Goal: Navigation & Orientation: Find specific page/section

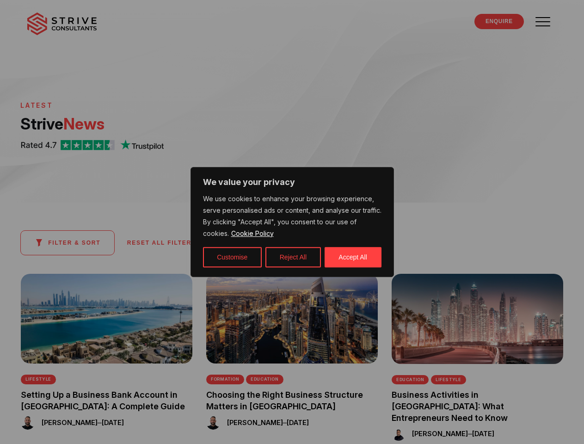
click at [292, 222] on p "We use cookies to enhance your browsing experience, serve personalised ads or c…" at bounding box center [292, 216] width 179 height 46
click at [232, 257] on button "Customise" at bounding box center [232, 257] width 59 height 20
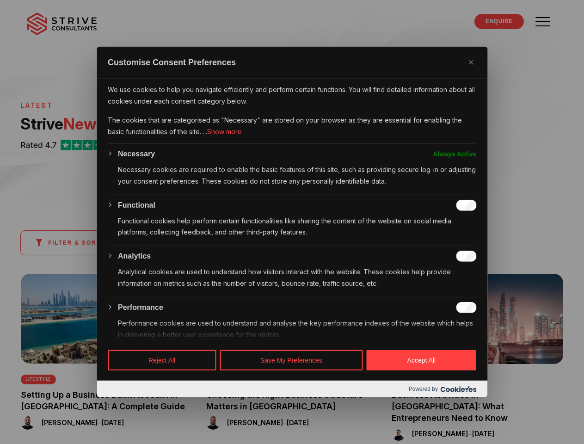
click at [293, 257] on div at bounding box center [292, 222] width 584 height 444
click at [353, 257] on div at bounding box center [292, 222] width 584 height 444
